Goal: Task Accomplishment & Management: Complete application form

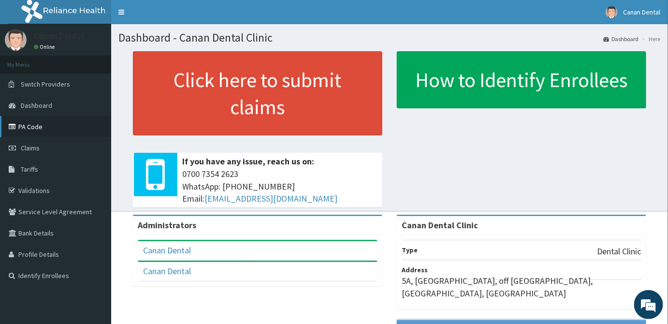
click at [69, 133] on link "PA Code" at bounding box center [55, 126] width 111 height 21
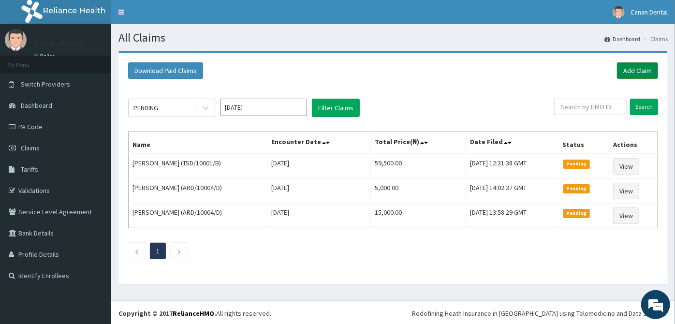
click at [630, 75] on link "Add Claim" at bounding box center [637, 70] width 41 height 16
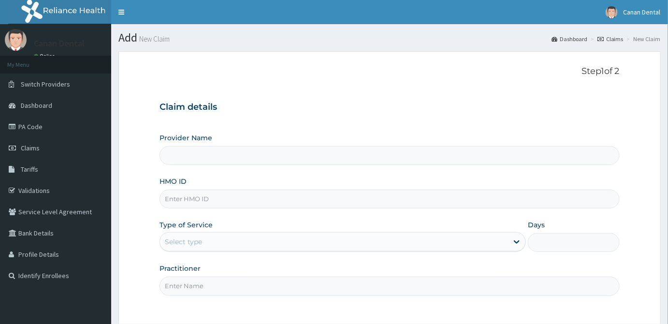
click at [375, 197] on input "HMO ID" at bounding box center [390, 199] width 460 height 19
type input "Canan Dental Clinic"
type input "FMP/10040/E"
click at [516, 243] on icon at bounding box center [517, 242] width 10 height 10
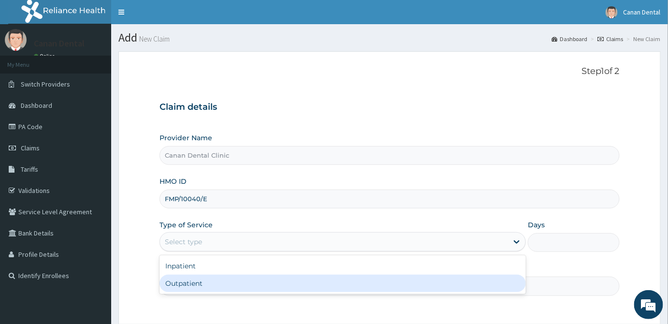
click at [454, 281] on div "Outpatient" at bounding box center [343, 283] width 366 height 17
type input "1"
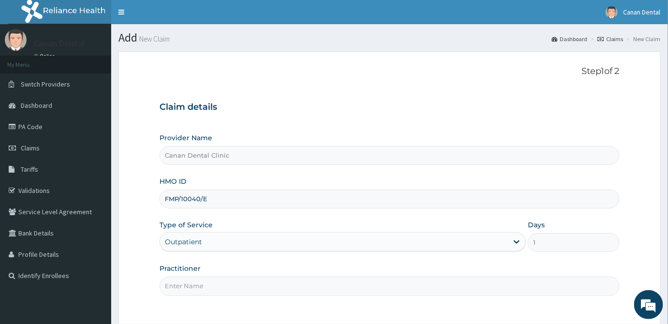
click at [451, 286] on input "Practitioner" at bounding box center [390, 286] width 460 height 19
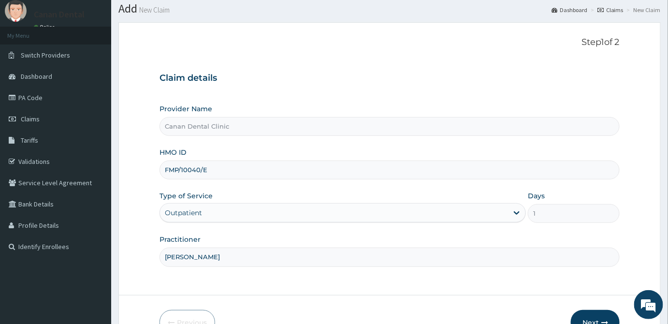
scroll to position [86, 0]
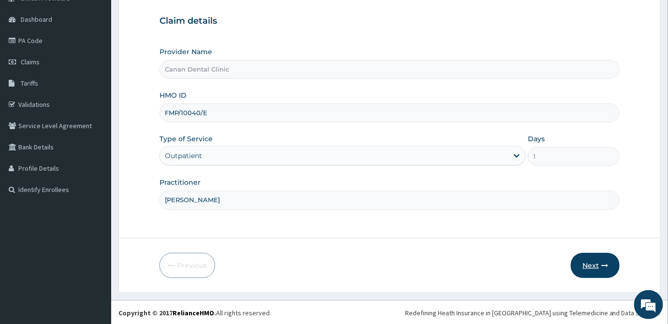
type input "[PERSON_NAME]"
click at [593, 266] on button "Next" at bounding box center [595, 265] width 49 height 25
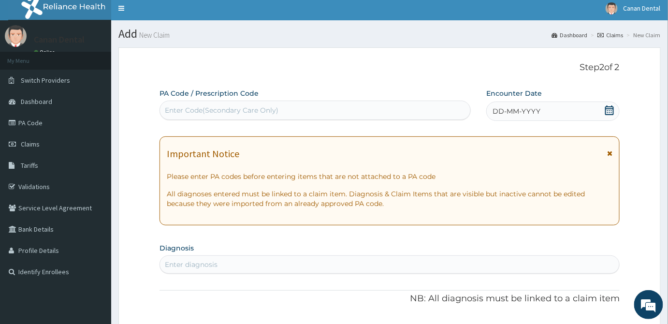
scroll to position [0, 0]
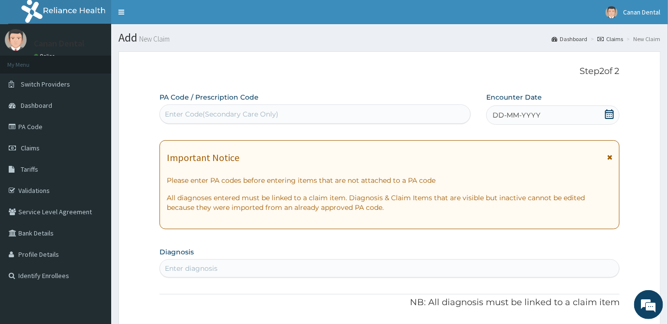
click at [176, 114] on div "Enter Code(Secondary Care Only)" at bounding box center [222, 114] width 114 height 10
paste input "PA/E76727"
type input "PA/E76727"
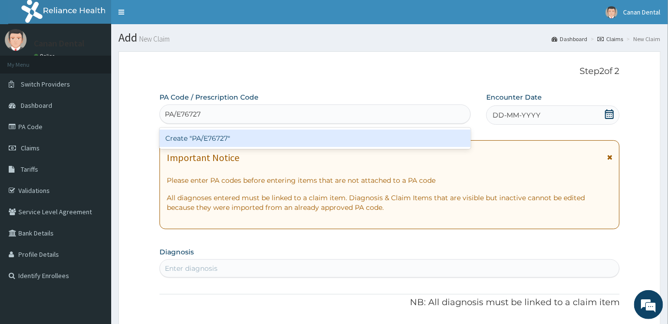
click at [210, 139] on div "Create "PA/E76727"" at bounding box center [315, 138] width 311 height 17
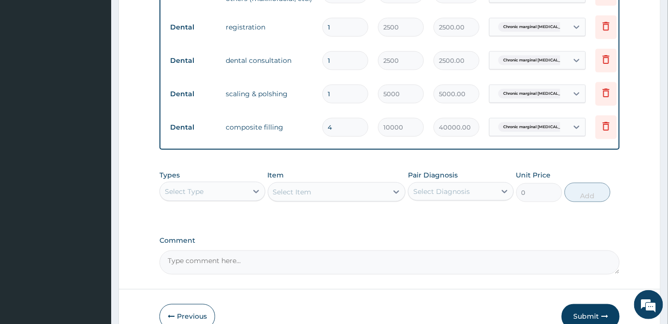
scroll to position [466, 0]
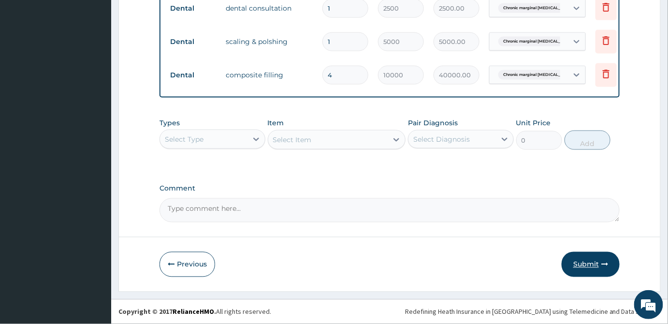
click at [583, 263] on button "Submit" at bounding box center [591, 264] width 58 height 25
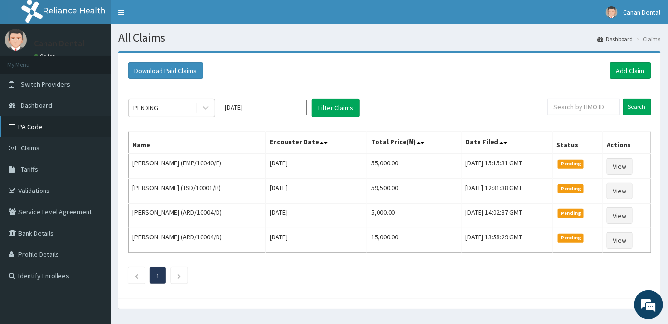
click at [45, 120] on link "PA Code" at bounding box center [55, 126] width 111 height 21
click at [626, 69] on link "Add Claim" at bounding box center [630, 70] width 41 height 16
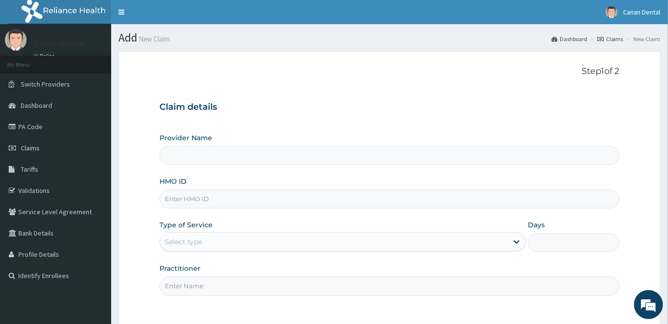
type input "Canan Dental Clinic"
click at [315, 200] on input "HMO ID" at bounding box center [390, 199] width 460 height 19
type input "FMP/10040/A"
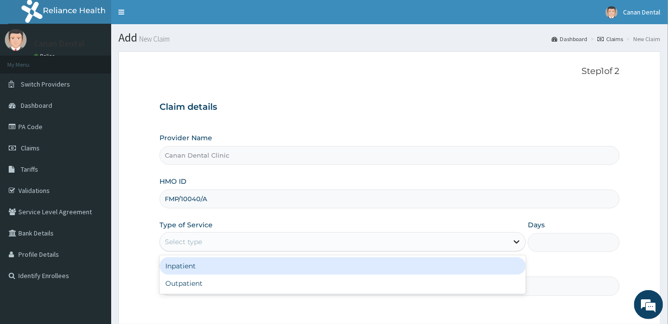
click at [514, 240] on icon at bounding box center [517, 242] width 10 height 10
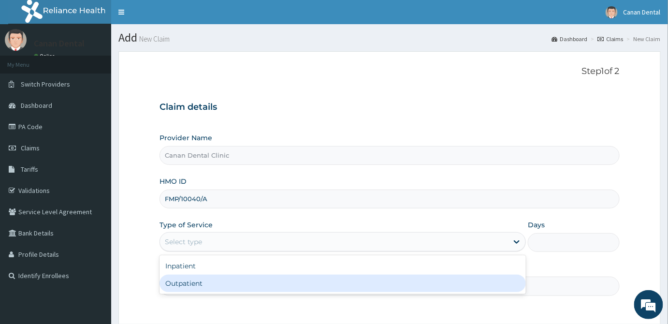
click at [472, 288] on div "Outpatient" at bounding box center [343, 283] width 366 height 17
type input "1"
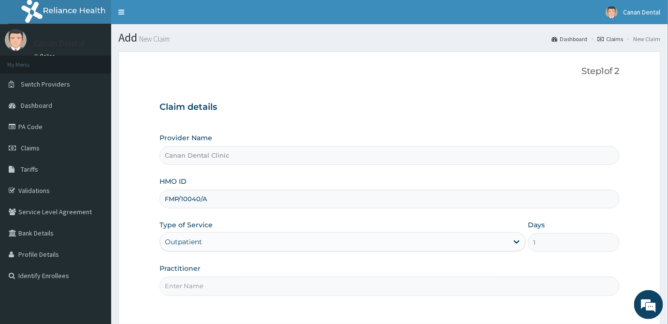
click at [472, 286] on input "Practitioner" at bounding box center [390, 286] width 460 height 19
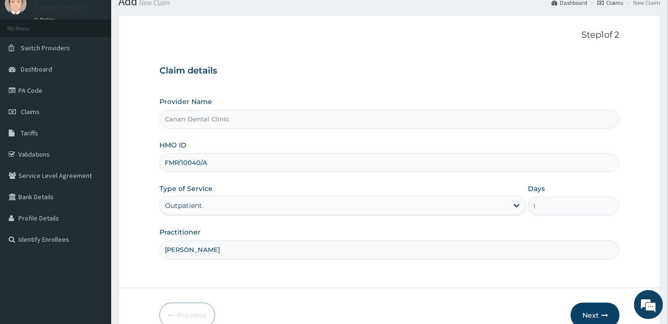
scroll to position [86, 0]
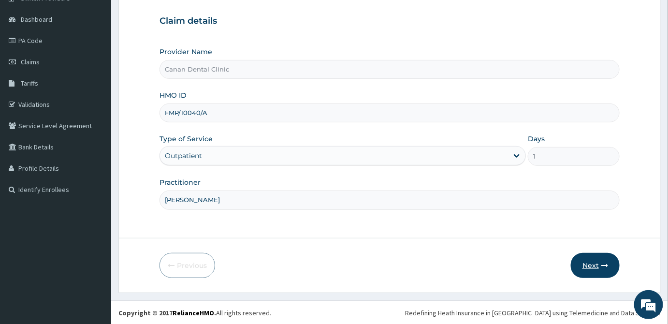
type input "[PERSON_NAME]"
click at [600, 266] on button "Next" at bounding box center [595, 265] width 49 height 25
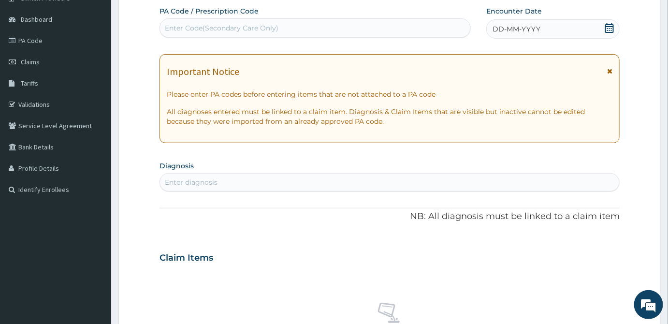
click at [165, 27] on div "Enter Code(Secondary Care Only)" at bounding box center [222, 28] width 114 height 10
paste input "PA/47F9DD"
type input "PA/47F9DD"
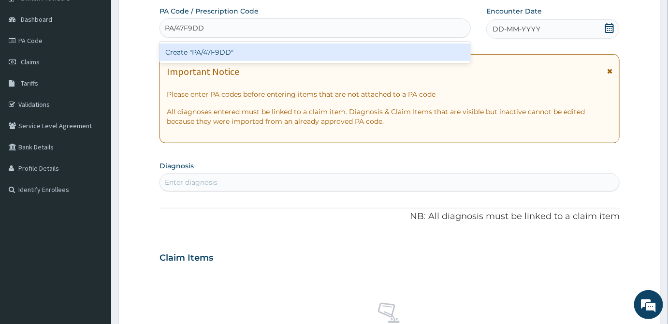
click at [175, 52] on div "Create "PA/47F9DD"" at bounding box center [315, 52] width 311 height 17
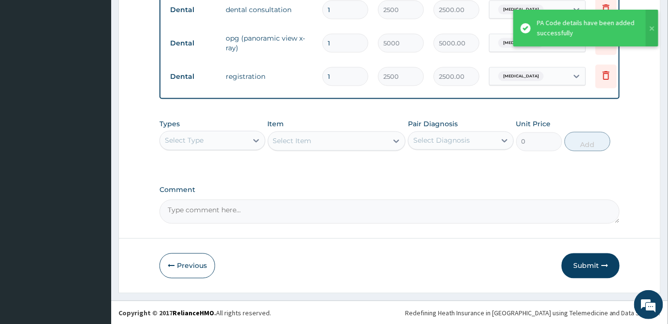
scroll to position [499, 0]
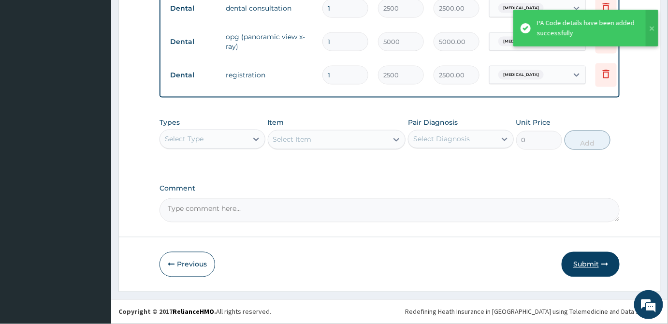
click at [586, 263] on button "Submit" at bounding box center [591, 264] width 58 height 25
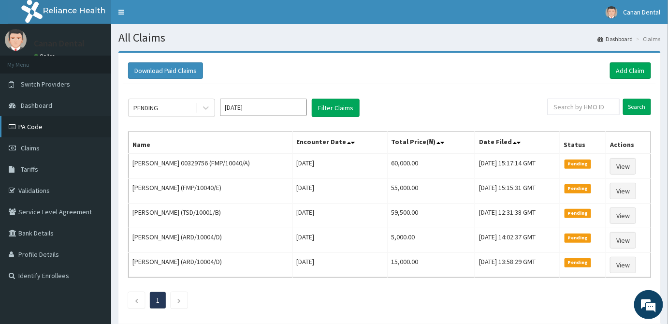
click at [68, 125] on link "PA Code" at bounding box center [55, 126] width 111 height 21
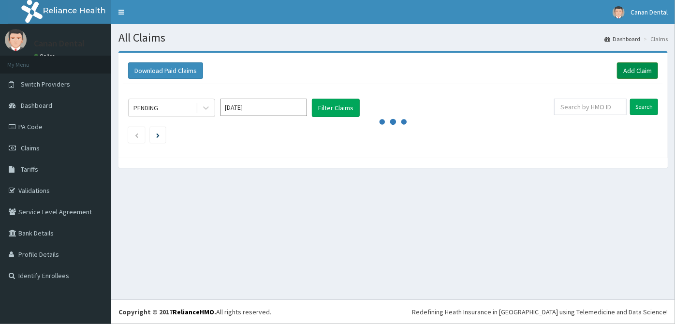
click at [650, 72] on link "Add Claim" at bounding box center [637, 70] width 41 height 16
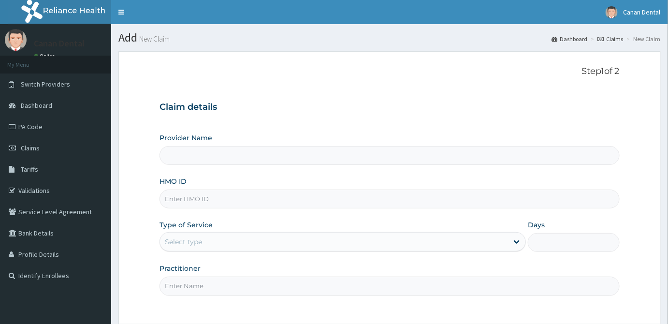
type input "Canan Dental Clinic"
click at [459, 201] on input "HMO ID" at bounding box center [390, 199] width 460 height 19
type input "AVL/10085/A"
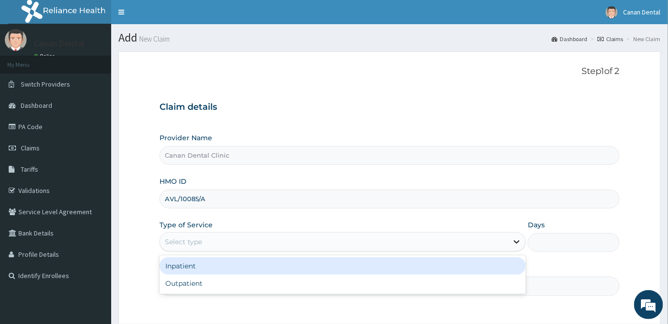
click at [517, 246] on div at bounding box center [516, 241] width 17 height 17
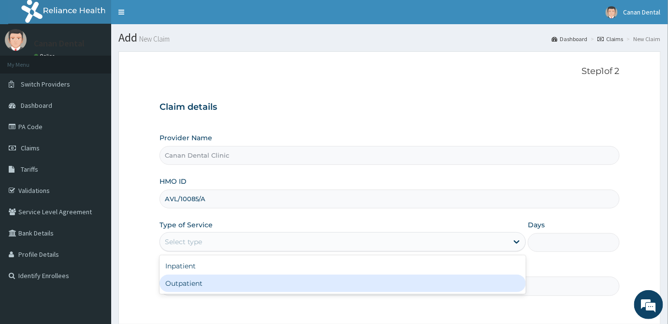
click at [486, 285] on div "Outpatient" at bounding box center [343, 283] width 366 height 17
type input "1"
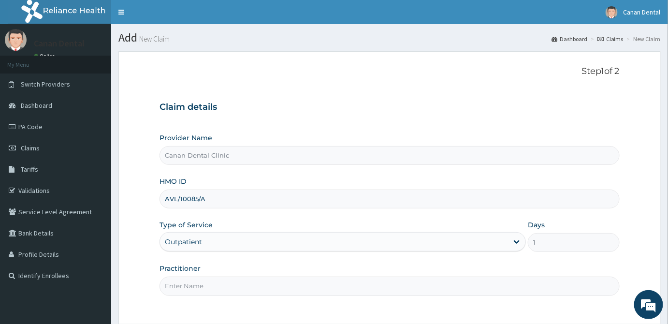
click at [486, 285] on input "Practitioner" at bounding box center [390, 286] width 460 height 19
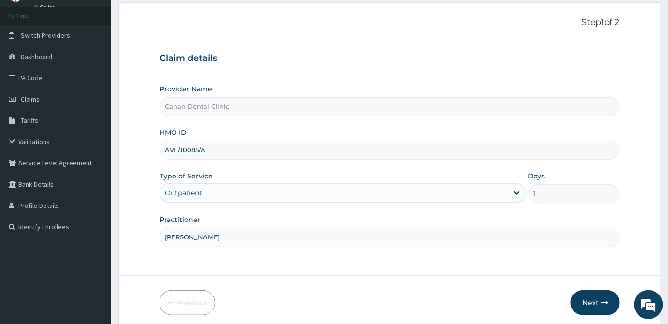
scroll to position [86, 0]
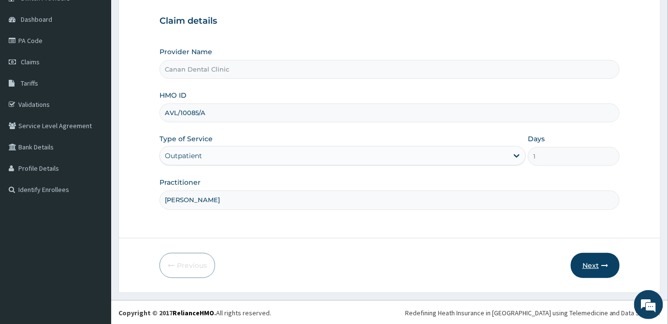
type input "[PERSON_NAME]"
click at [583, 272] on button "Next" at bounding box center [595, 265] width 49 height 25
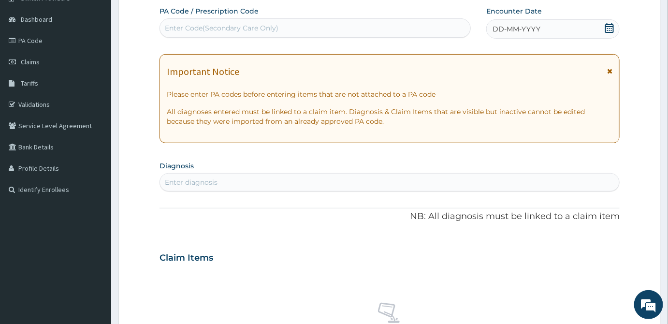
click at [330, 23] on div "Enter Code(Secondary Care Only)" at bounding box center [315, 27] width 310 height 15
paste input "PA/92CF64"
type input "PA/92CF64"
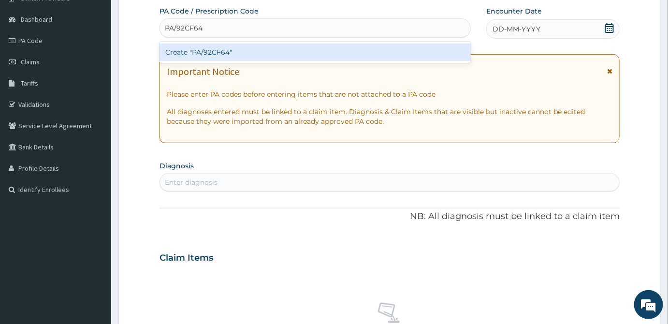
click at [304, 56] on div "Create "PA/92CF64"" at bounding box center [315, 52] width 311 height 17
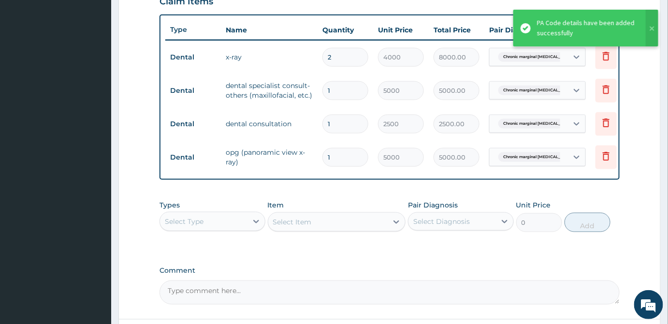
scroll to position [432, 0]
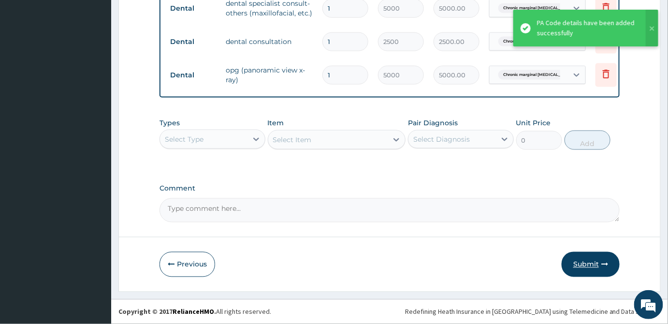
click at [606, 263] on icon "button" at bounding box center [604, 264] width 7 height 7
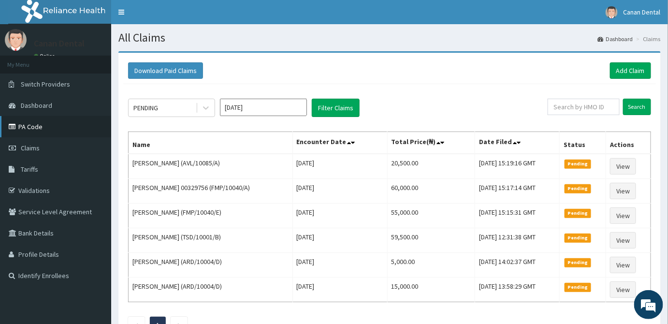
click at [26, 132] on link "PA Code" at bounding box center [55, 126] width 111 height 21
